Goal: Information Seeking & Learning: Check status

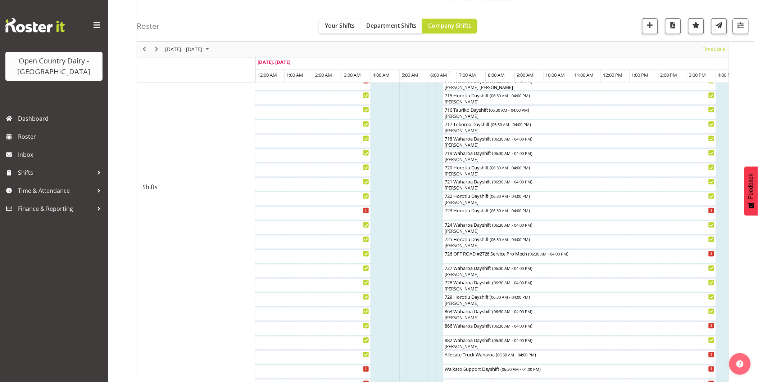
scroll to position [360, 0]
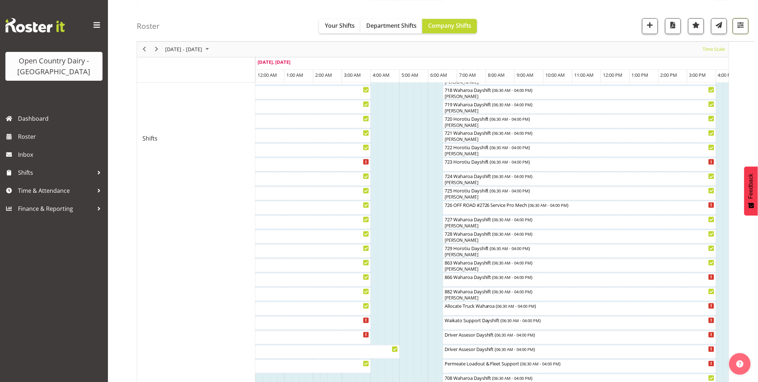
click at [741, 23] on span "button" at bounding box center [740, 24] width 9 height 9
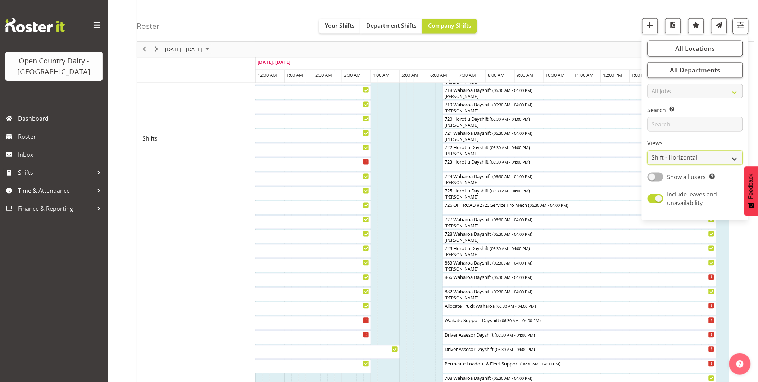
click at [736, 157] on select "Staff Role Shift - Horizontal Shift - Vertical Staff - Location" at bounding box center [695, 157] width 95 height 14
click at [648, 165] on select "Staff Role Shift - Horizontal Shift - Vertical Staff - Location" at bounding box center [695, 157] width 95 height 14
click at [739, 24] on div "Roster Your Shifts Department Shifts Company Shifts All Locations Clear Ingredi…" at bounding box center [446, 20] width 618 height 41
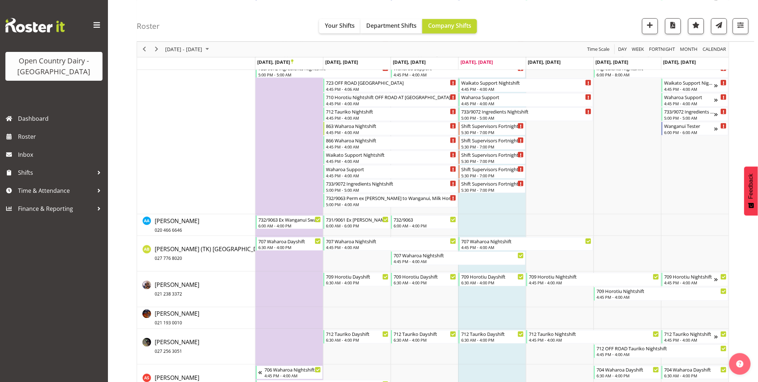
scroll to position [240, 0]
click at [157, 47] on span "Next" at bounding box center [156, 49] width 9 height 9
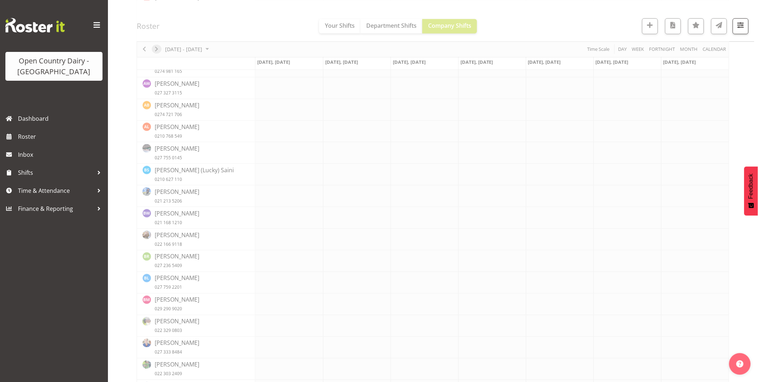
scroll to position [0, 0]
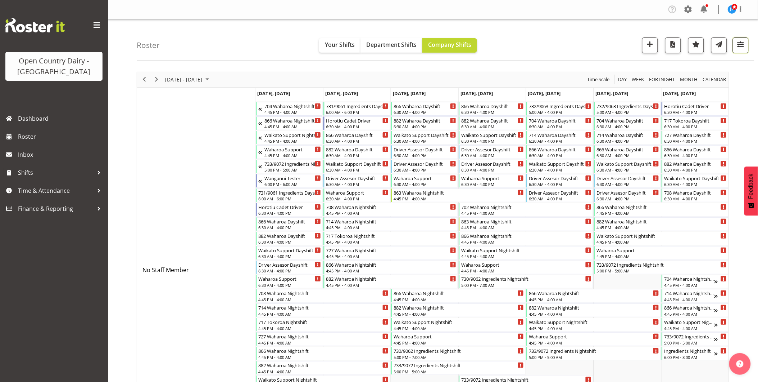
click at [742, 42] on span "button" at bounding box center [740, 44] width 9 height 9
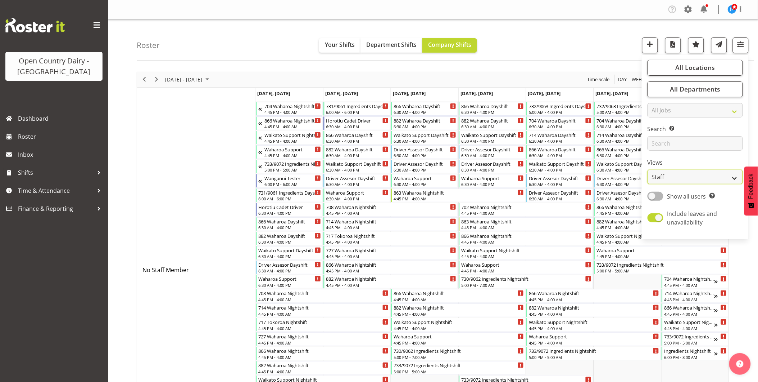
click at [683, 176] on select "Staff Role Shift - Horizontal Shift - Vertical Staff - Location" at bounding box center [695, 177] width 95 height 14
select select "shiftH"
click at [648, 170] on select "Staff Role Shift - Horizontal Shift - Vertical Staff - Location" at bounding box center [695, 177] width 95 height 14
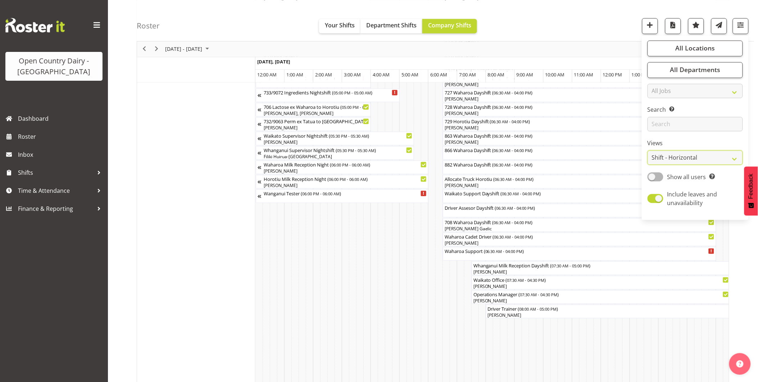
scroll to position [469, 0]
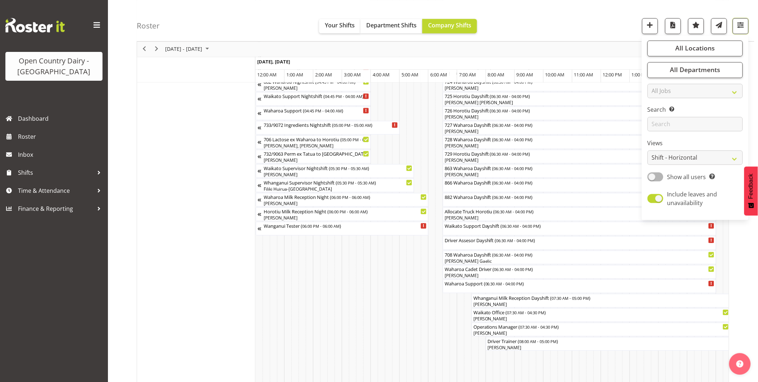
click at [741, 27] on span "button" at bounding box center [740, 24] width 9 height 9
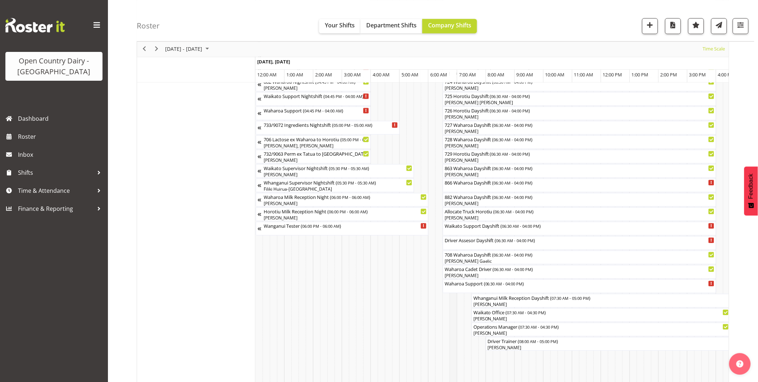
scroll to position [429, 0]
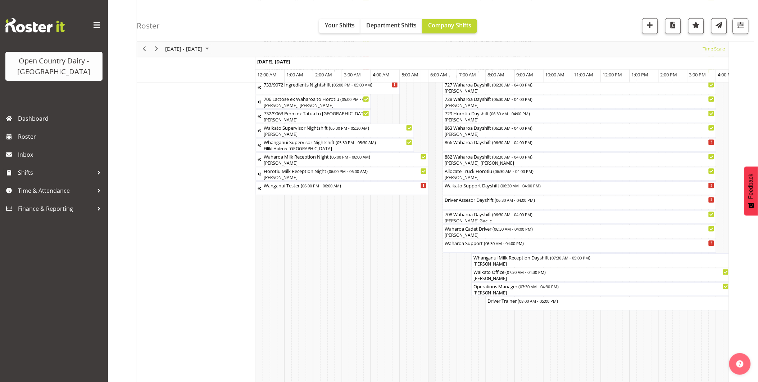
scroll to position [520, 0]
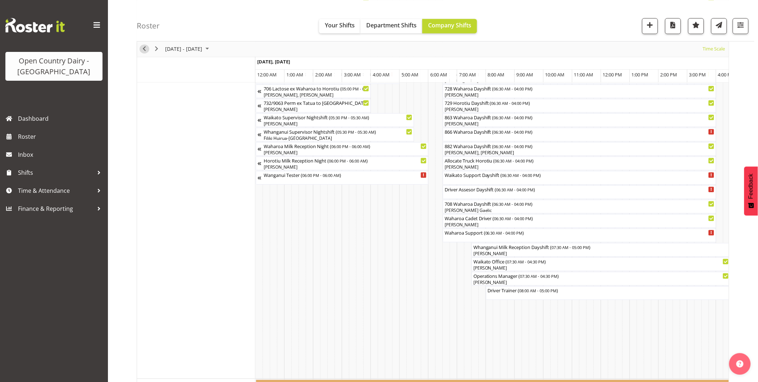
drag, startPoint x: 146, startPoint y: 49, endPoint x: 261, endPoint y: 80, distance: 118.4
click at [146, 49] on span "Previous" at bounding box center [144, 49] width 9 height 9
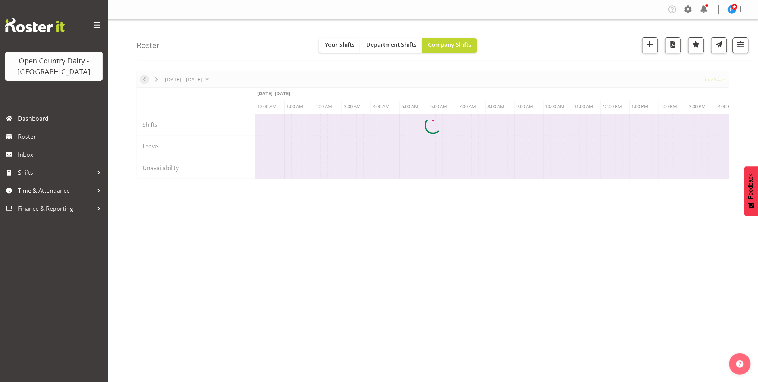
scroll to position [0, 2073]
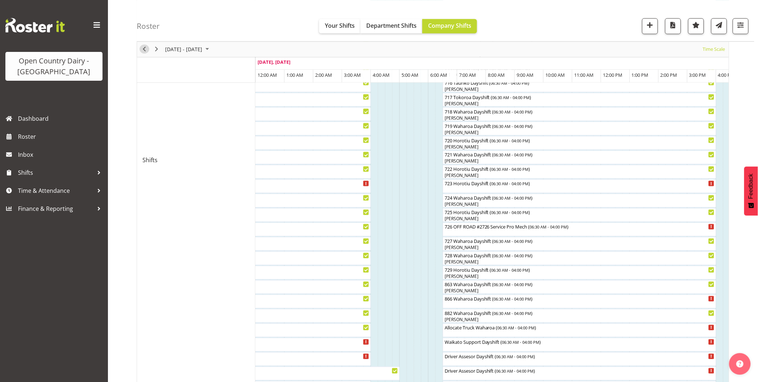
scroll to position [243, 0]
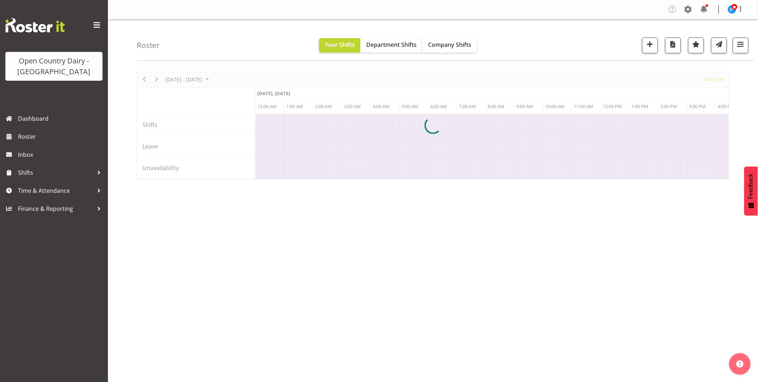
scroll to position [0, 2073]
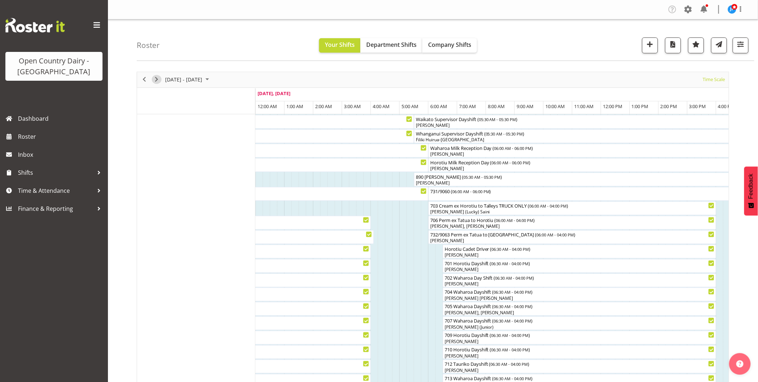
click at [157, 79] on span "Next" at bounding box center [156, 79] width 9 height 9
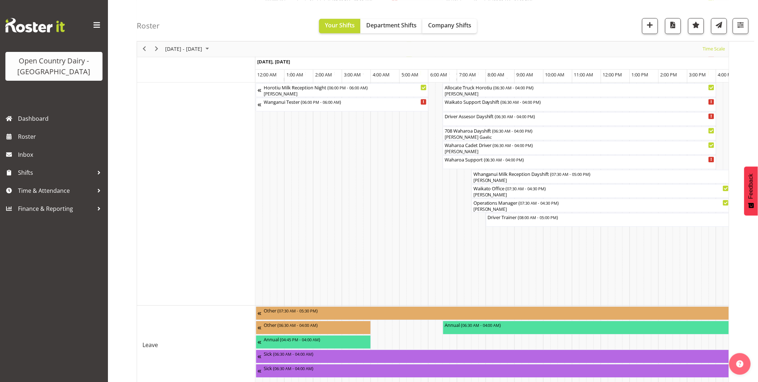
scroll to position [628, 0]
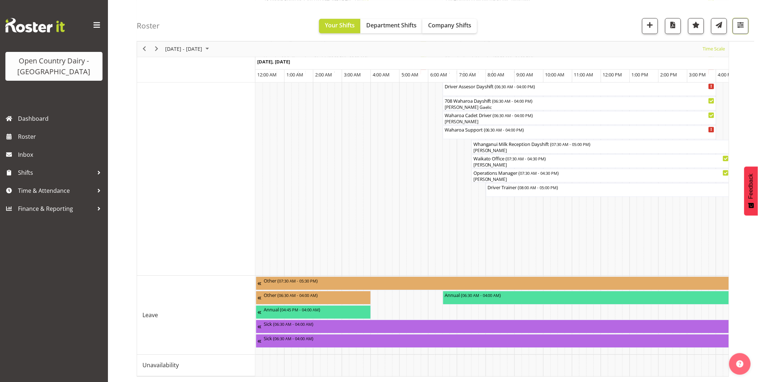
click at [745, 26] on span "button" at bounding box center [740, 24] width 9 height 9
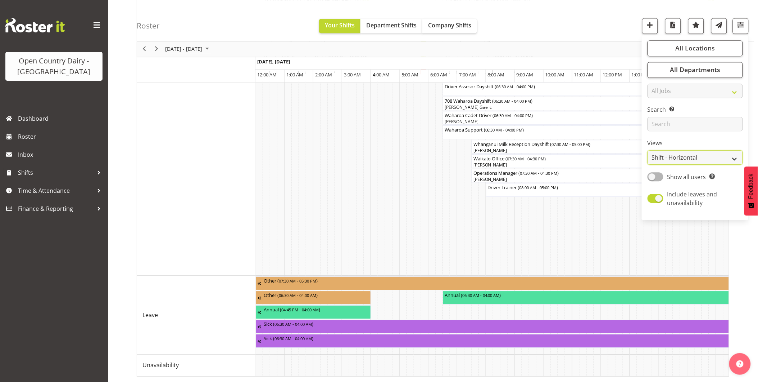
click at [670, 159] on select "Staff Role Shift - Horizontal Shift - Vertical Staff - Location" at bounding box center [695, 157] width 95 height 14
click at [648, 165] on select "Staff Role Shift - Horizontal Shift - Vertical Staff - Location" at bounding box center [695, 157] width 95 height 14
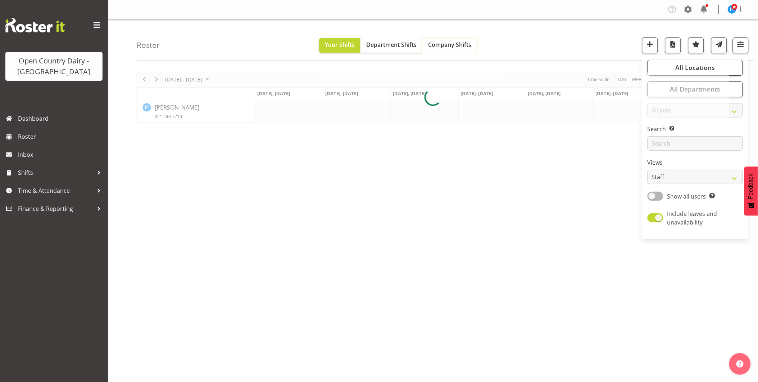
click at [463, 46] on span "Company Shifts" at bounding box center [449, 45] width 43 height 8
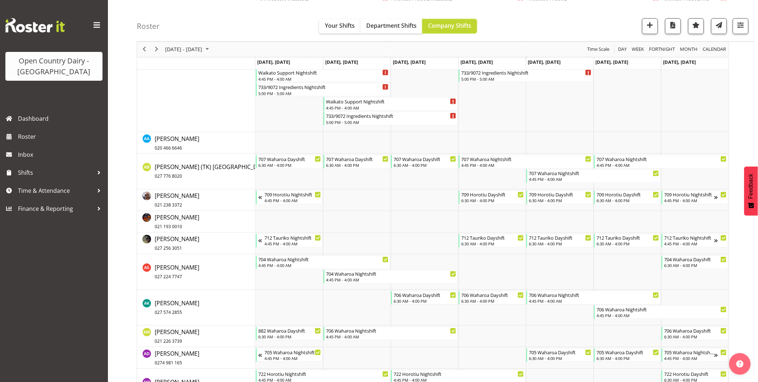
scroll to position [320, 0]
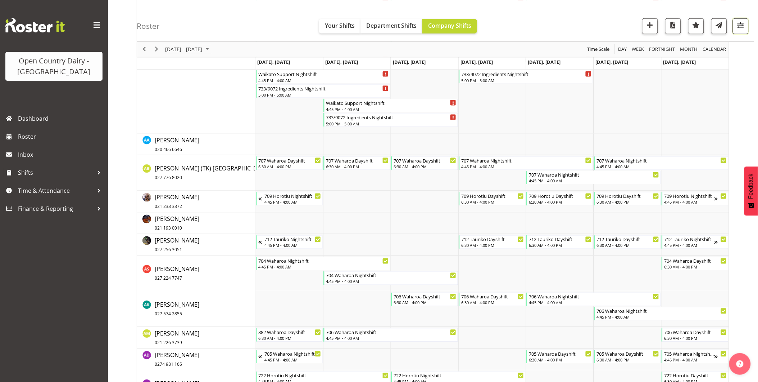
click at [744, 24] on span "button" at bounding box center [740, 24] width 9 height 9
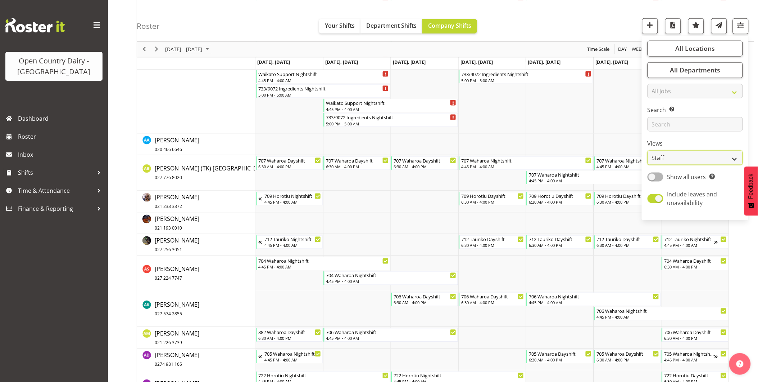
click at [676, 154] on select "Staff Role Shift - Horizontal Shift - Vertical Staff - Location" at bounding box center [695, 157] width 95 height 14
click at [648, 165] on select "Staff Role Shift - Horizontal Shift - Vertical Staff - Location" at bounding box center [695, 157] width 95 height 14
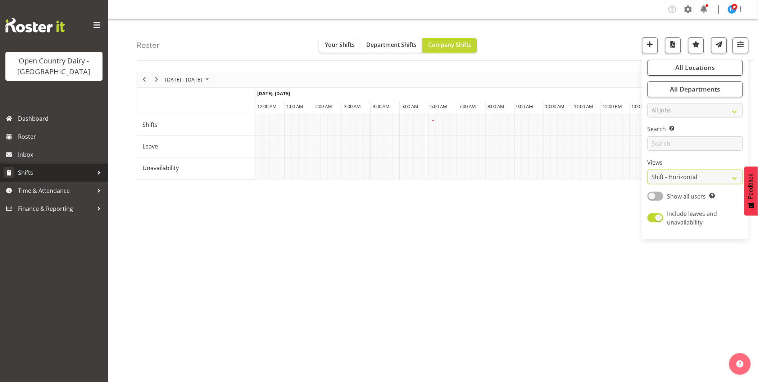
scroll to position [0, 0]
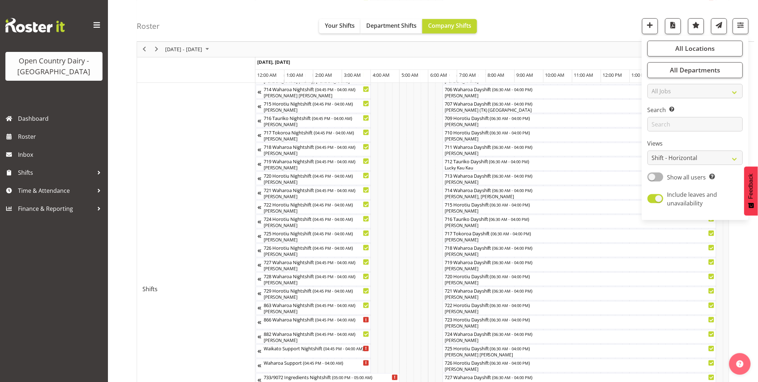
scroll to position [240, 0]
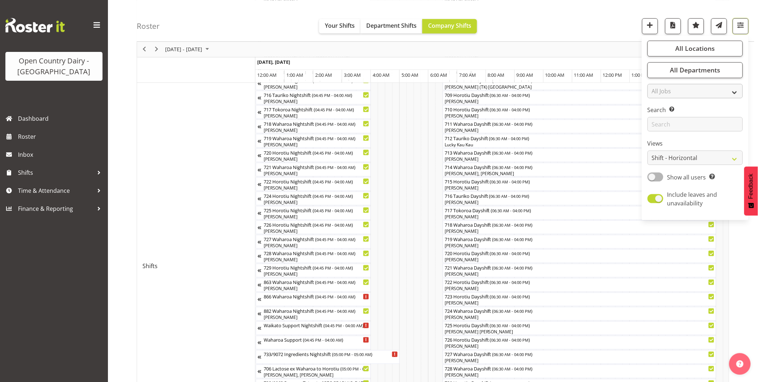
drag, startPoint x: 740, startPoint y: 24, endPoint x: 732, endPoint y: 84, distance: 60.2
click at [740, 24] on span "button" at bounding box center [740, 24] width 9 height 9
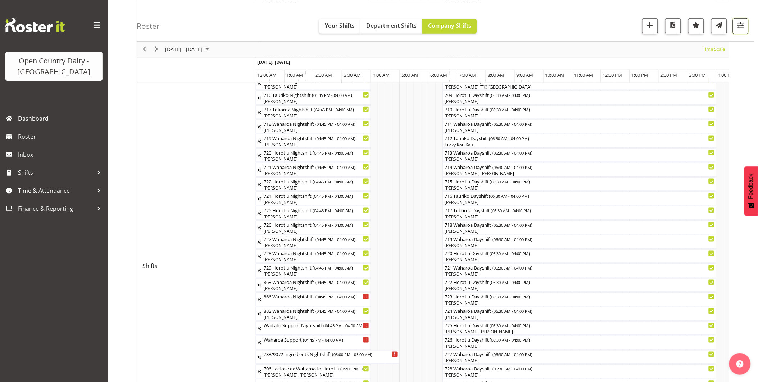
click at [743, 26] on span "button" at bounding box center [740, 24] width 9 height 9
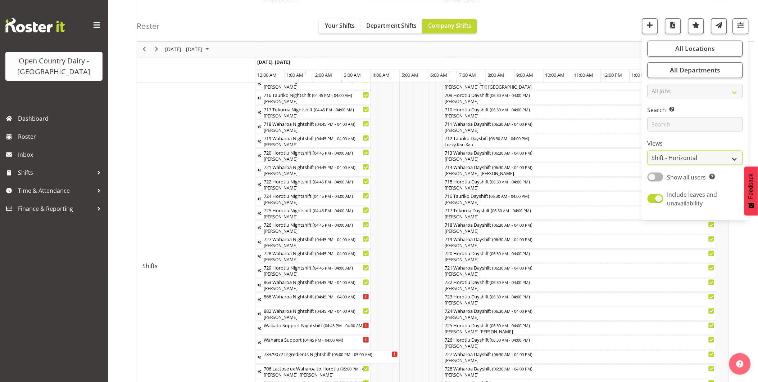
click at [684, 156] on select "Staff Role Shift - Horizontal Shift - Vertical Staff - Location" at bounding box center [695, 157] width 95 height 14
click at [648, 165] on select "Staff Role Shift - Horizontal Shift - Vertical Staff - Location" at bounding box center [695, 157] width 95 height 14
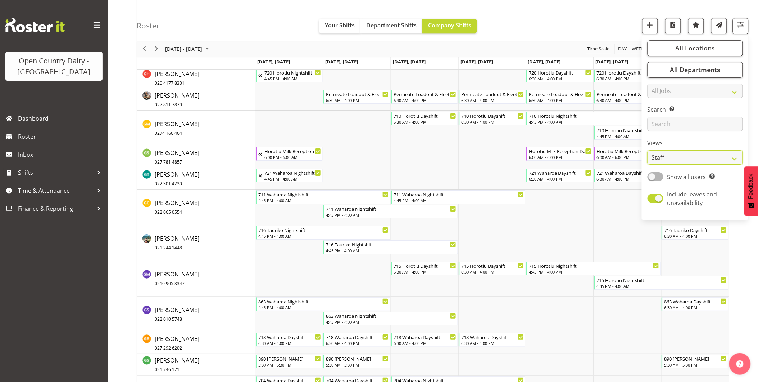
scroll to position [1800, 0]
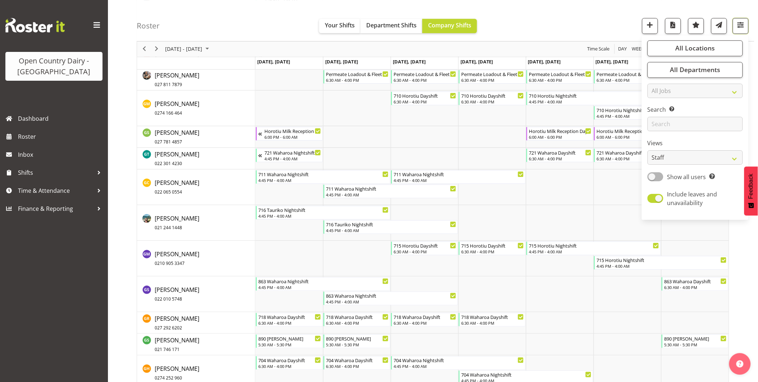
click at [743, 27] on span "button" at bounding box center [740, 24] width 9 height 9
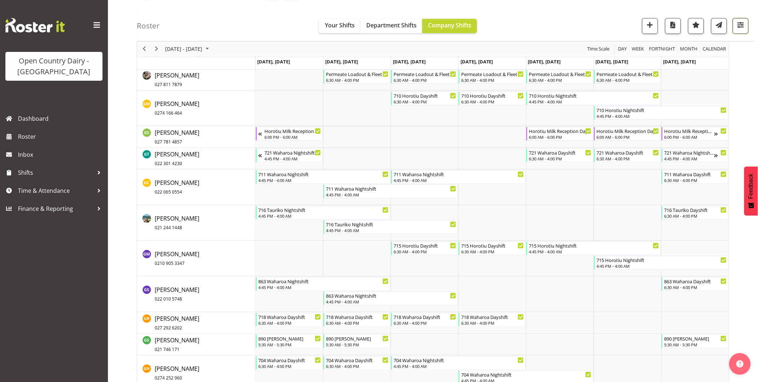
click at [743, 24] on span "button" at bounding box center [740, 24] width 9 height 9
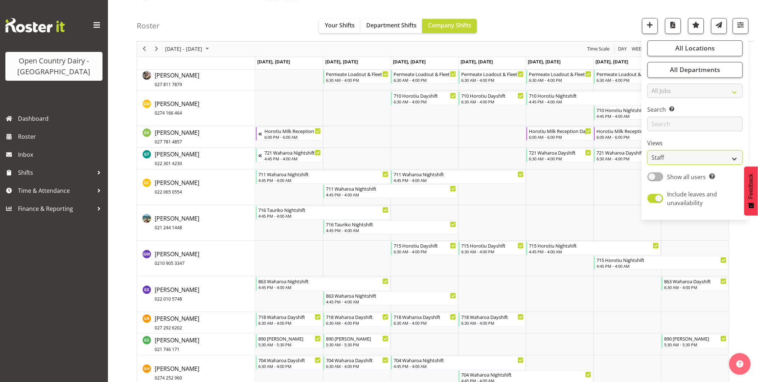
click at [690, 158] on select "Staff Role Shift - Horizontal Shift - Vertical Staff - Location" at bounding box center [695, 157] width 95 height 14
select select "shiftH"
click at [648, 165] on select "Staff Role Shift - Horizontal Shift - Vertical Staff - Location" at bounding box center [695, 157] width 95 height 14
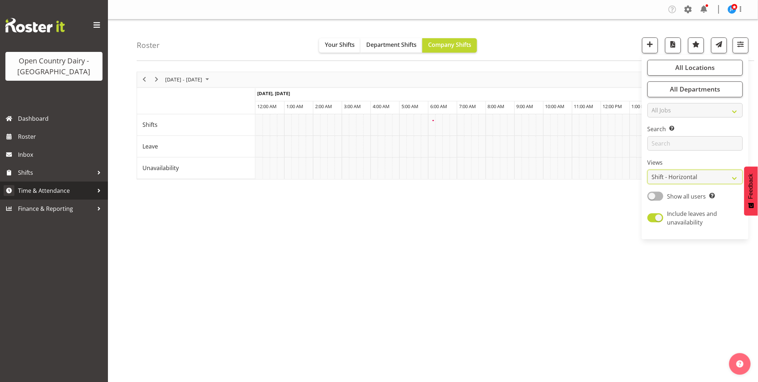
scroll to position [0, 0]
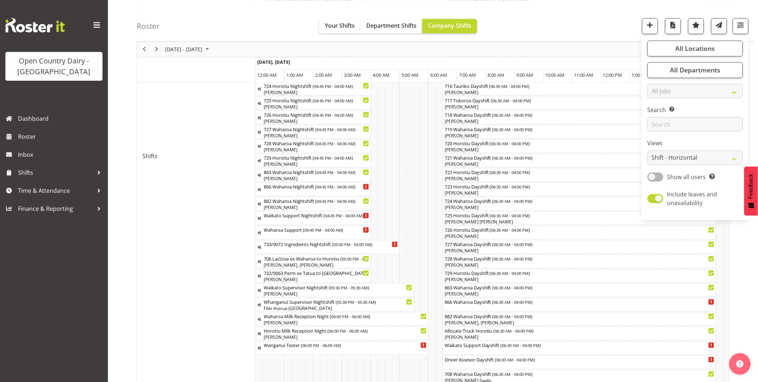
scroll to position [360, 0]
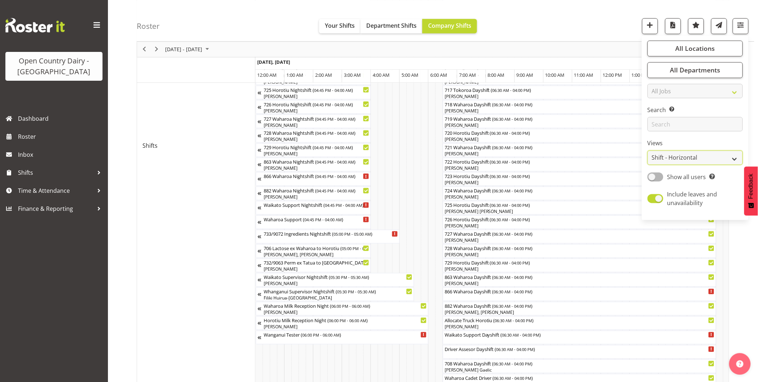
click at [735, 157] on select "Staff Role Shift - Horizontal Shift - Vertical Staff - Location" at bounding box center [695, 157] width 95 height 14
click at [648, 150] on select "Staff Role Shift - Horizontal Shift - Vertical Staff - Location" at bounding box center [695, 157] width 95 height 14
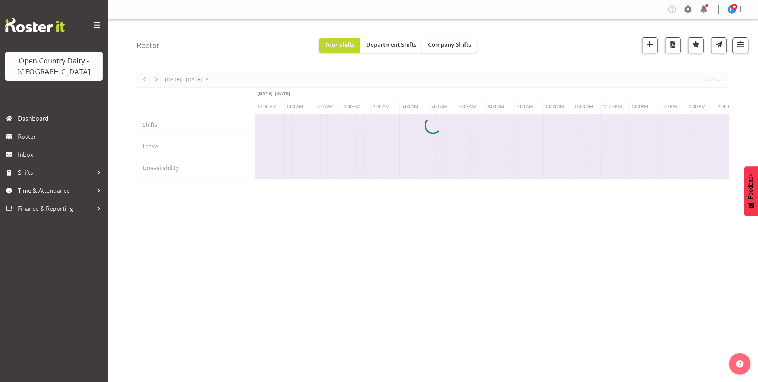
scroll to position [0, 2073]
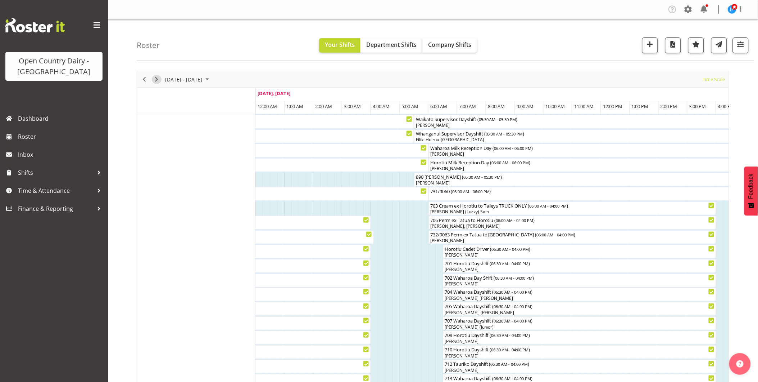
click at [156, 80] on span "Next" at bounding box center [156, 79] width 9 height 9
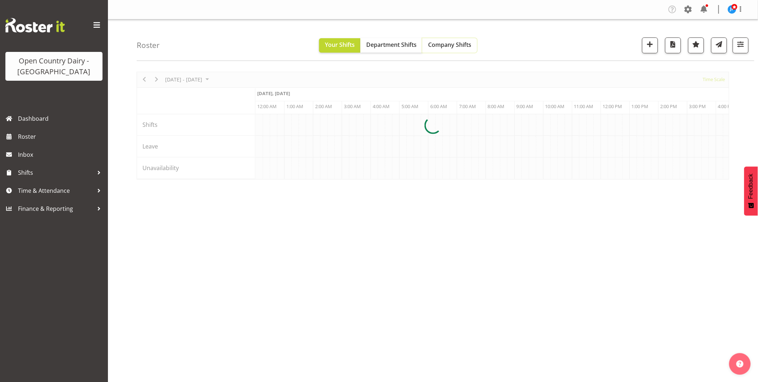
click at [455, 47] on span "Company Shifts" at bounding box center [449, 45] width 43 height 8
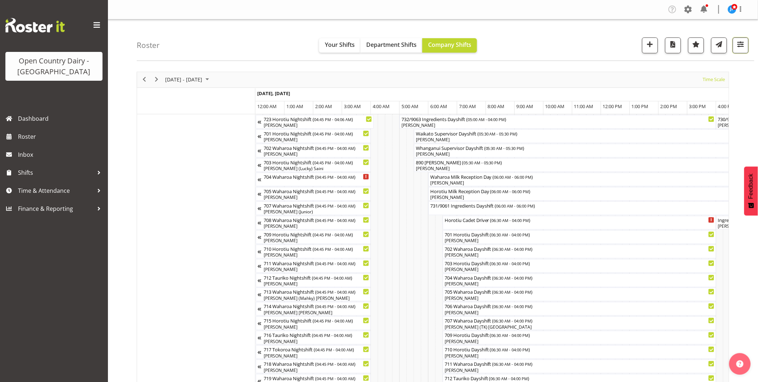
click at [742, 47] on span "button" at bounding box center [740, 44] width 9 height 9
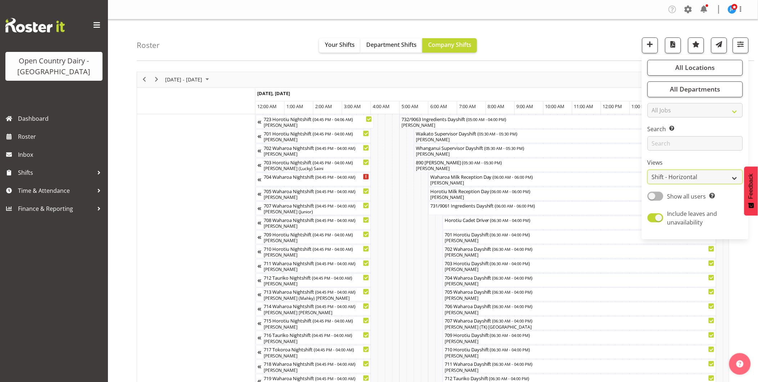
click at [692, 178] on select "Staff Role Shift - Horizontal Shift - Vertical Staff - Location" at bounding box center [695, 177] width 95 height 14
select select "staff"
click at [648, 170] on select "Staff Role Shift - Horizontal Shift - Vertical Staff - Location" at bounding box center [695, 177] width 95 height 14
